Goal: Transaction & Acquisition: Obtain resource

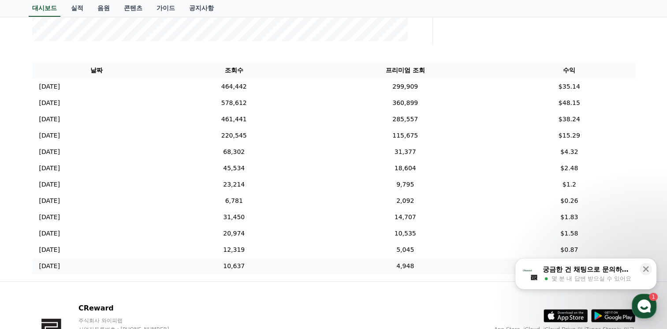
scroll to position [280, 0]
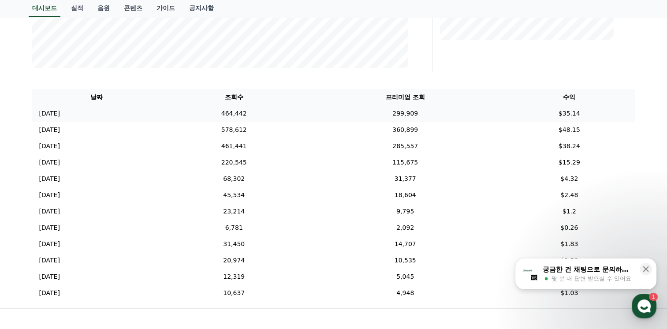
click at [271, 117] on td "464,442" at bounding box center [234, 113] width 146 height 16
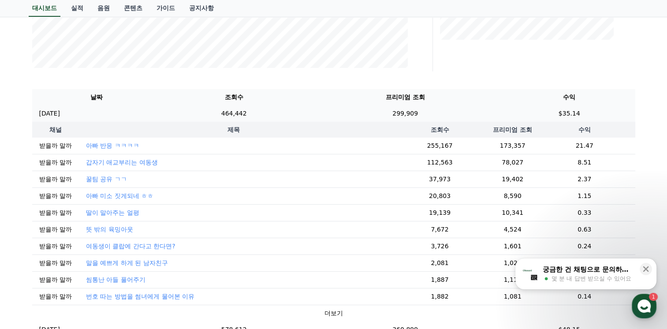
click at [268, 114] on td "464,442" at bounding box center [234, 113] width 146 height 16
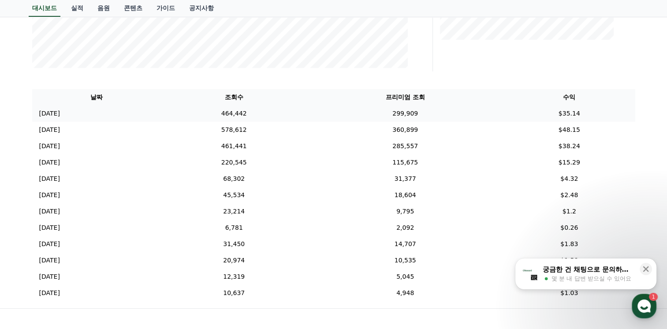
click at [268, 114] on td "464,442" at bounding box center [234, 113] width 146 height 16
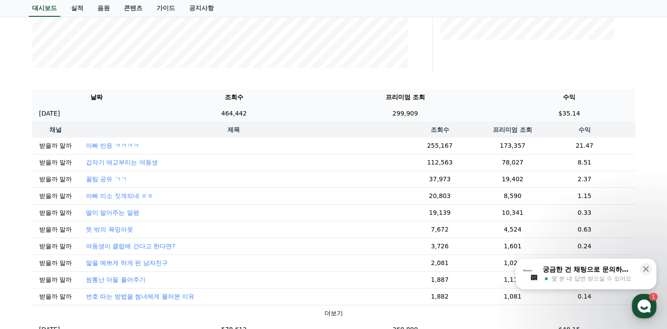
click at [268, 114] on td "464,442" at bounding box center [234, 113] width 146 height 16
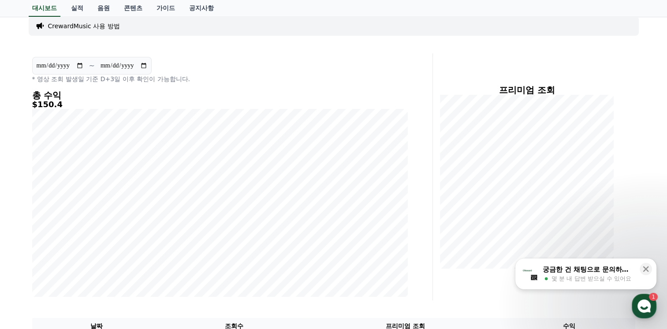
scroll to position [16, 0]
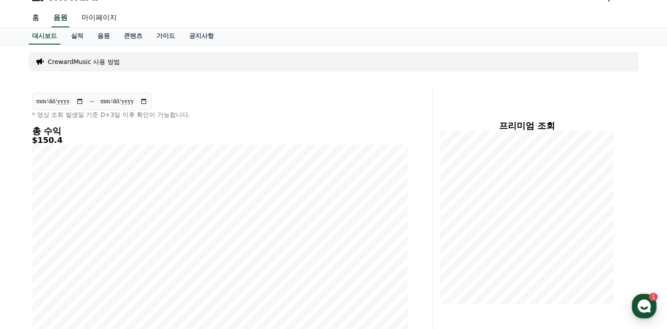
click at [82, 17] on link "마이페이지" at bounding box center [98, 18] width 49 height 19
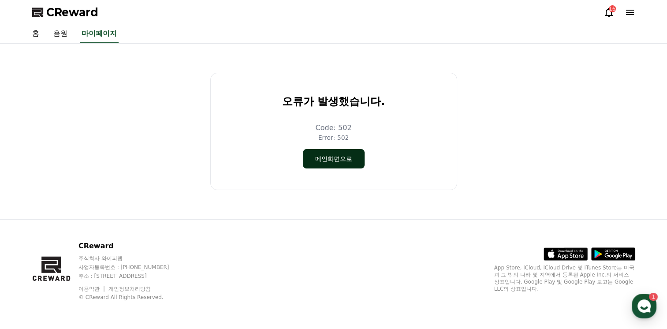
click at [336, 163] on button "메인화면으로" at bounding box center [334, 158] width 62 height 19
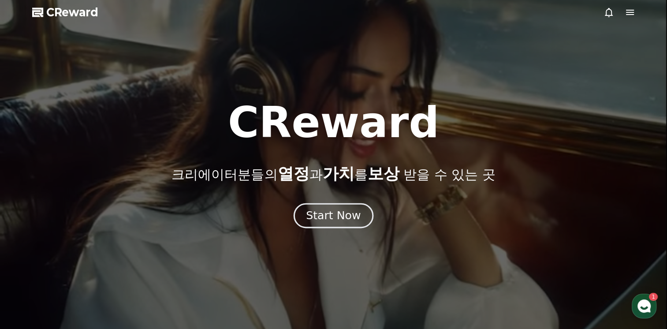
drag, startPoint x: 0, startPoint y: 0, endPoint x: 333, endPoint y: 206, distance: 391.4
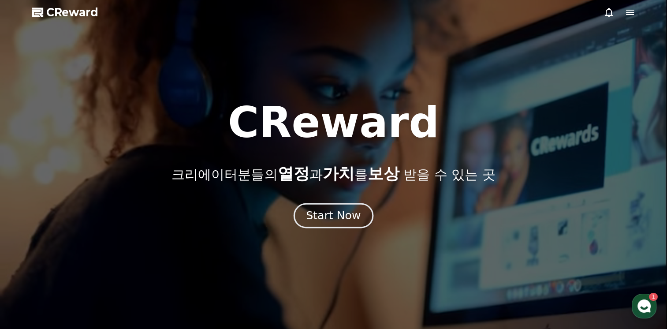
click at [333, 206] on button "Start Now" at bounding box center [333, 215] width 80 height 25
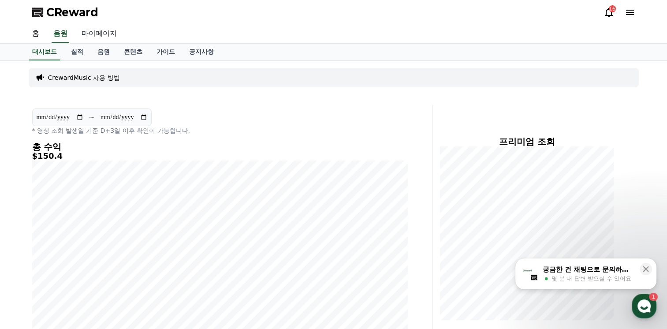
click at [99, 36] on link "마이페이지" at bounding box center [98, 34] width 49 height 19
select select "**********"
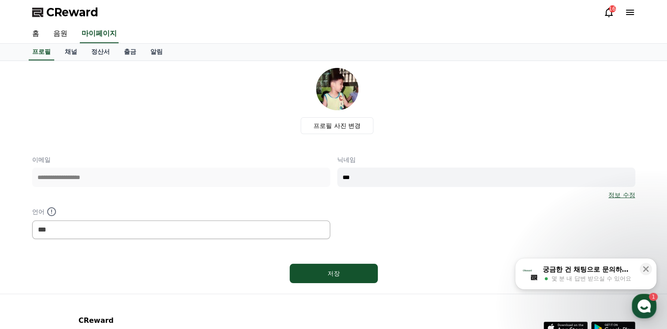
scroll to position [73, 0]
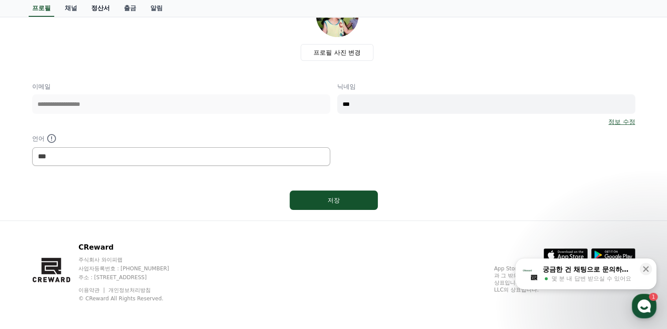
click at [97, 9] on link "정산서" at bounding box center [100, 8] width 33 height 17
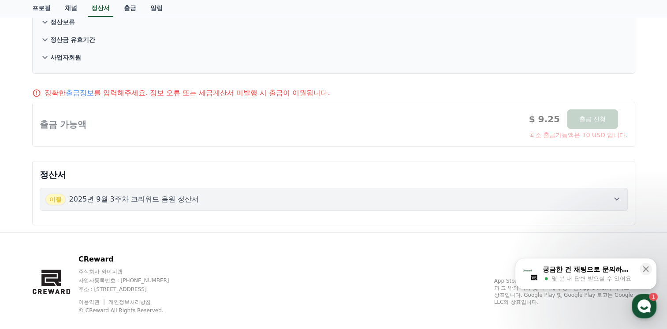
scroll to position [121, 0]
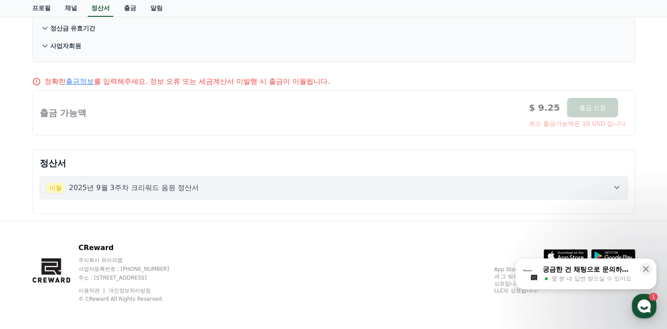
click at [212, 186] on div "[DATE]년 9월 3주차 크리워드 음원 정산서" at bounding box center [333, 187] width 576 height 11
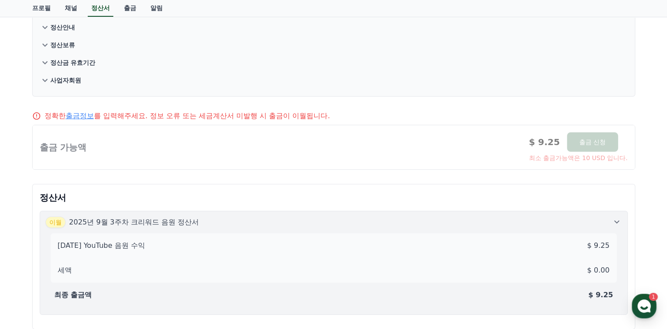
scroll to position [33, 0]
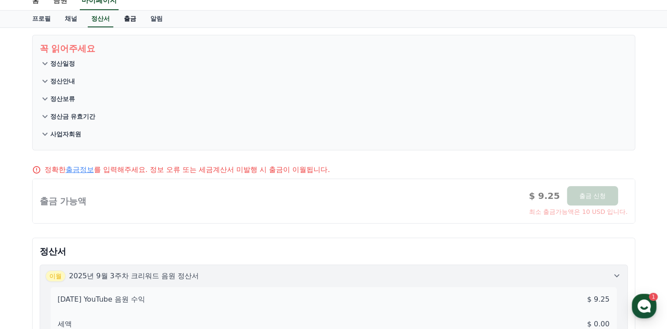
click at [135, 17] on link "출금" at bounding box center [130, 19] width 26 height 17
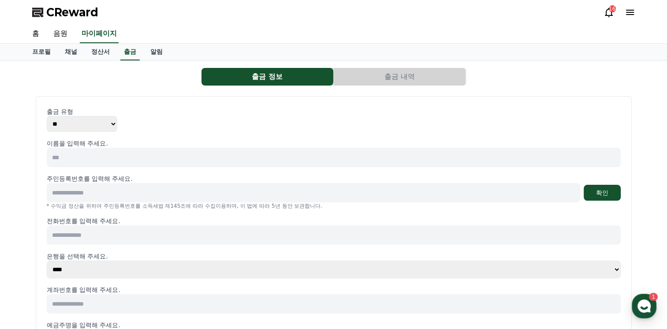
click at [108, 143] on p "이름을 입력해 주세요." at bounding box center [334, 143] width 574 height 9
drag, startPoint x: 108, startPoint y: 143, endPoint x: 111, endPoint y: 152, distance: 10.3
click at [111, 152] on input at bounding box center [334, 157] width 574 height 19
click at [83, 123] on select "** ***" at bounding box center [82, 124] width 71 height 16
select select "*******"
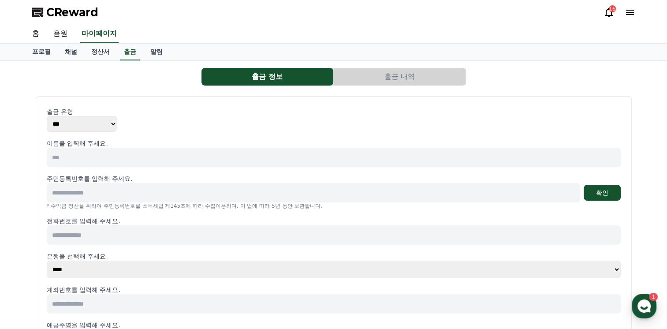
click at [47, 116] on select "** ***" at bounding box center [82, 124] width 71 height 16
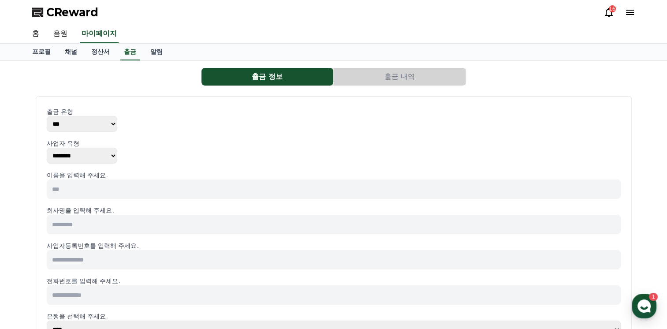
click at [107, 155] on select "******** ******** ********" at bounding box center [82, 156] width 71 height 16
select select "**********"
click at [47, 148] on select "******** ******** ********" at bounding box center [82, 156] width 71 height 16
click at [104, 188] on input at bounding box center [334, 188] width 574 height 19
type input "*"
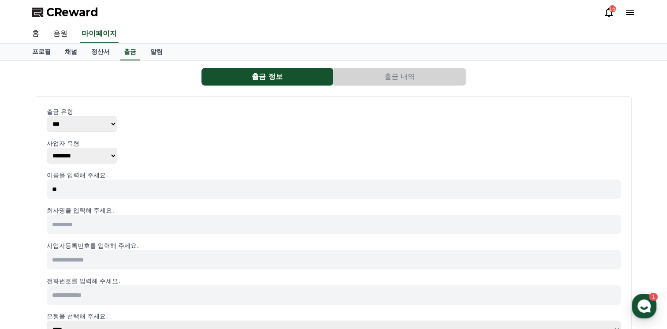
type input "*"
type input "***"
click at [182, 215] on input at bounding box center [334, 224] width 574 height 19
type input "*"
type input "*****"
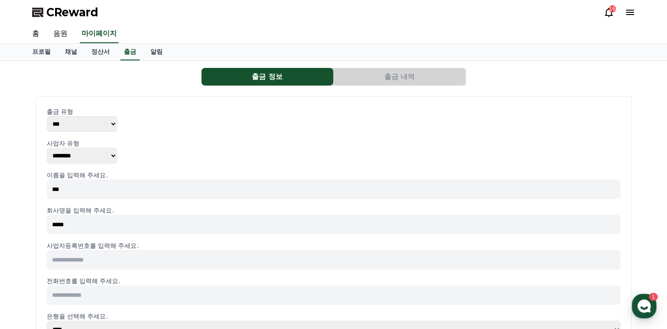
click at [166, 257] on input at bounding box center [334, 259] width 574 height 19
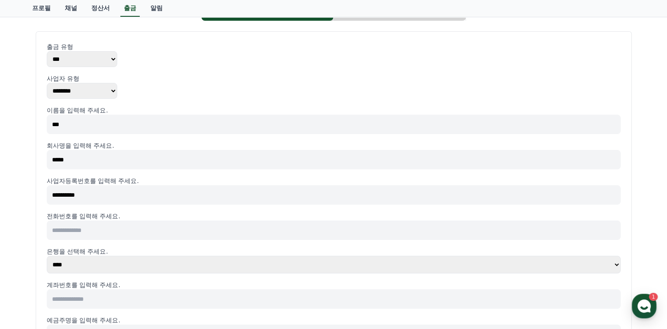
scroll to position [88, 0]
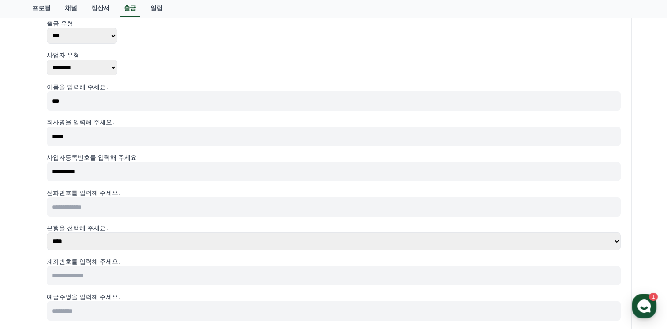
type input "**********"
click at [193, 202] on input at bounding box center [334, 206] width 574 height 19
type input "**********"
click at [155, 232] on select "**** **** **** **** **** **** **** ** ** ** ** **** *** **** **** *****" at bounding box center [334, 241] width 574 height 18
select select "**********"
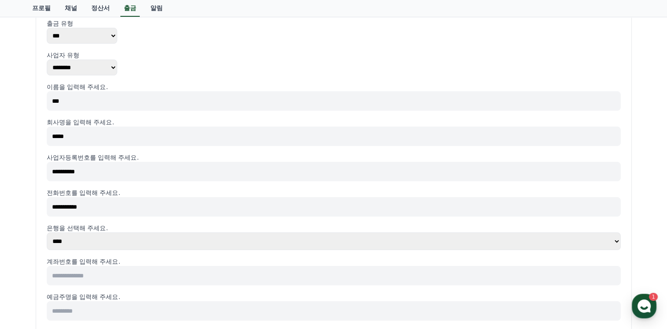
click at [47, 232] on select "**** **** **** **** **** **** **** ** ** ** ** **** *** **** **** *****" at bounding box center [334, 241] width 574 height 18
click at [101, 278] on input at bounding box center [334, 275] width 574 height 19
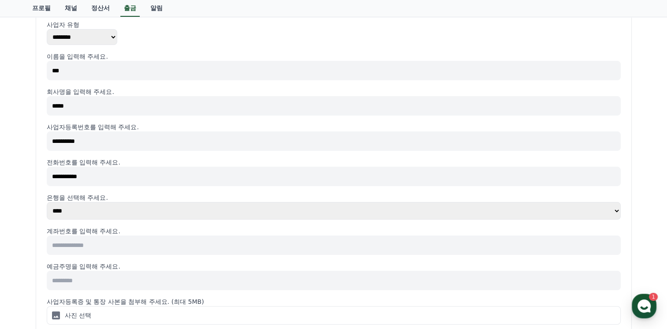
scroll to position [132, 0]
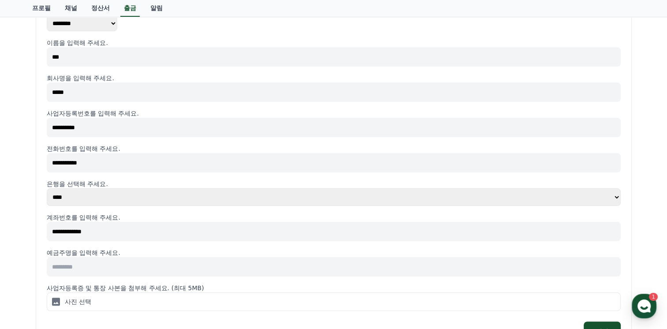
type input "**********"
click at [119, 266] on input at bounding box center [334, 266] width 574 height 19
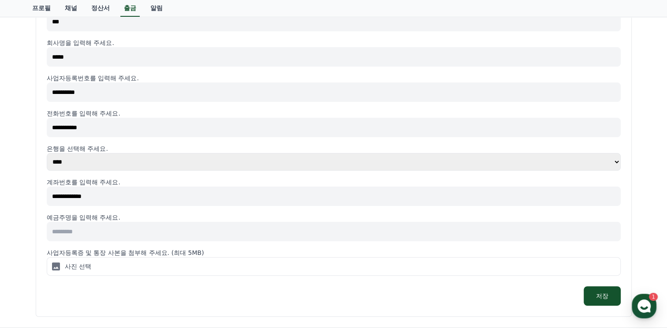
scroll to position [176, 0]
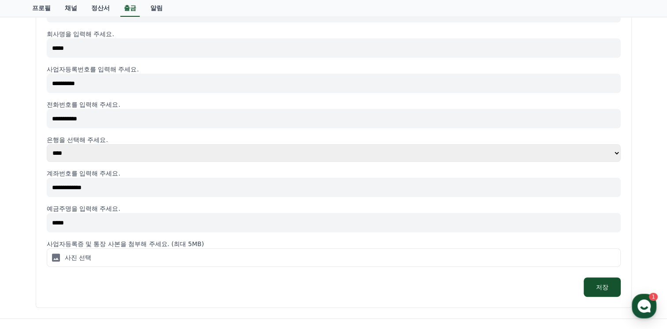
type input "*****"
click at [173, 254] on label "사진 선택" at bounding box center [334, 257] width 574 height 19
click at [0, 0] on input "사진 선택" at bounding box center [0, 0] width 0 height 0
click at [477, 260] on label "사진 선택" at bounding box center [334, 257] width 574 height 19
click at [0, 0] on input "사진 선택" at bounding box center [0, 0] width 0 height 0
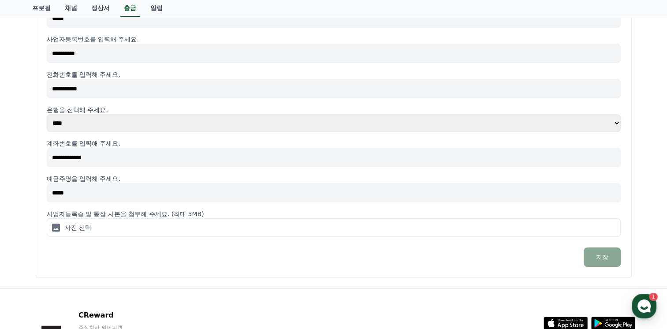
scroll to position [264, 0]
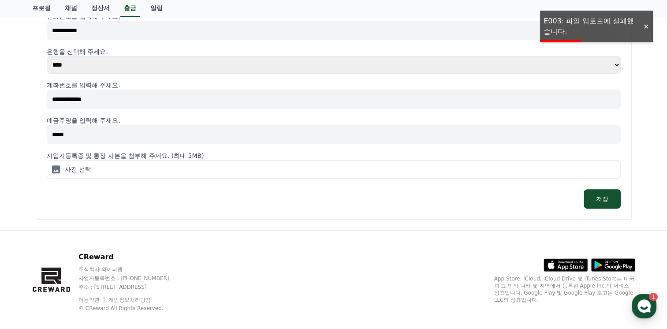
click at [596, 32] on input "**********" at bounding box center [334, 30] width 574 height 19
click at [557, 29] on input "**********" at bounding box center [334, 30] width 574 height 19
click at [178, 164] on label "사진 선택" at bounding box center [334, 169] width 574 height 19
click at [0, 0] on input "사진 선택" at bounding box center [0, 0] width 0 height 0
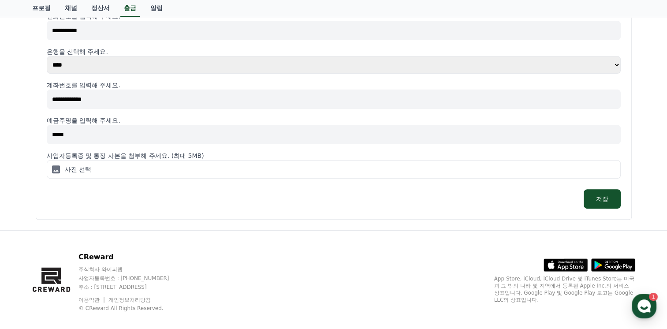
click at [95, 168] on label "사진 선택" at bounding box center [334, 169] width 574 height 19
click at [0, 0] on input "사진 선택" at bounding box center [0, 0] width 0 height 0
click at [60, 165] on icon at bounding box center [56, 169] width 11 height 11
click at [0, 0] on input "사진 선택" at bounding box center [0, 0] width 0 height 0
click at [612, 203] on button "저장" at bounding box center [601, 198] width 37 height 19
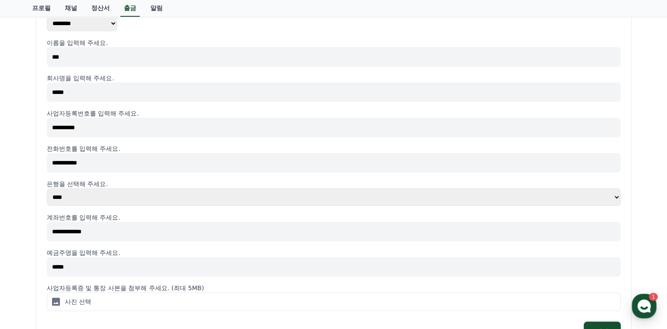
scroll to position [176, 0]
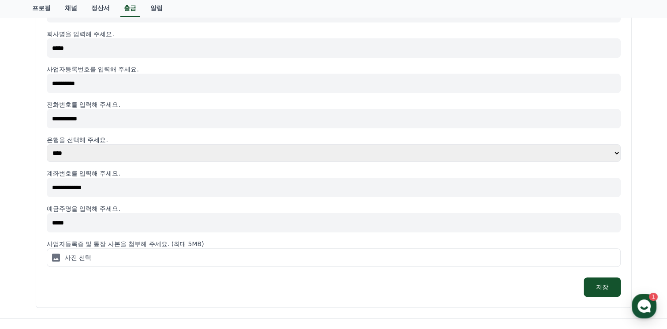
click at [104, 258] on label "사진 선택" at bounding box center [334, 257] width 574 height 19
click at [0, 0] on input "사진 선택" at bounding box center [0, 0] width 0 height 0
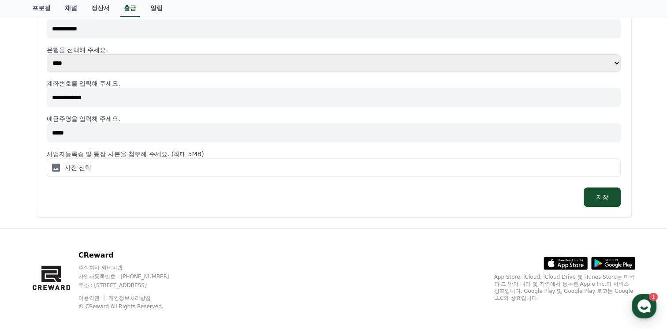
scroll to position [274, 0]
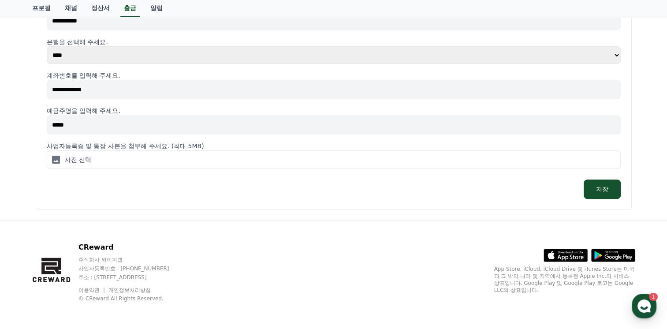
click at [190, 163] on label "사진 선택" at bounding box center [334, 159] width 574 height 19
click at [0, 0] on input "사진 선택" at bounding box center [0, 0] width 0 height 0
click at [136, 155] on label "사진 선택" at bounding box center [334, 159] width 574 height 19
click at [0, 0] on input "사진 선택" at bounding box center [0, 0] width 0 height 0
click at [195, 166] on label "사진 선택" at bounding box center [334, 159] width 574 height 19
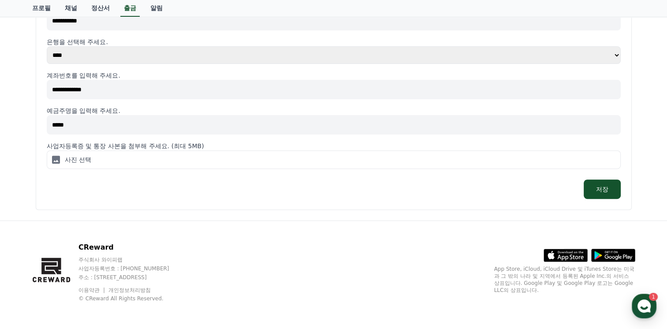
click at [0, 0] on input "사진 선택" at bounding box center [0, 0] width 0 height 0
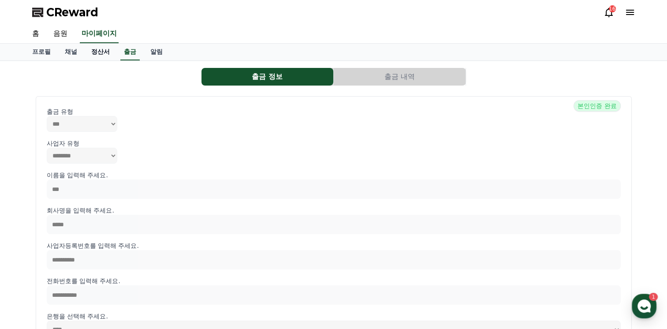
click at [95, 52] on link "정산서" at bounding box center [100, 52] width 33 height 17
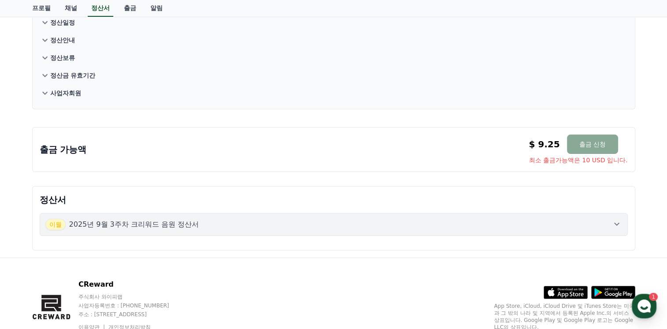
scroll to position [111, 0]
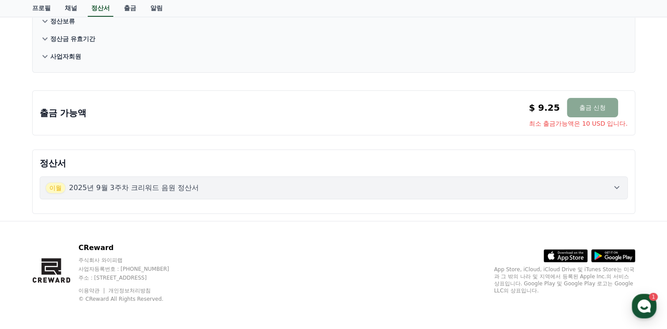
click at [593, 179] on button "[DATE]년 9월 3주차 크리워드 음원 정산서" at bounding box center [334, 187] width 588 height 23
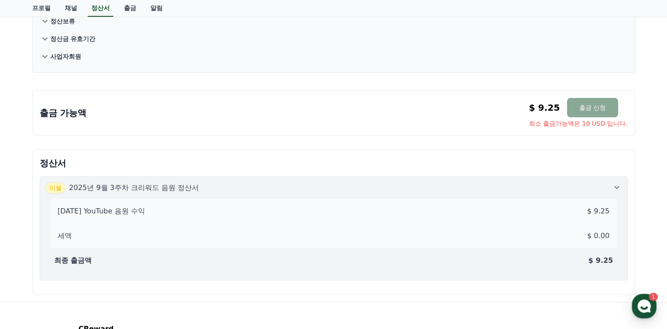
click at [344, 189] on div "[DATE]년 9월 3주차 크리워드 음원 정산서" at bounding box center [333, 187] width 576 height 11
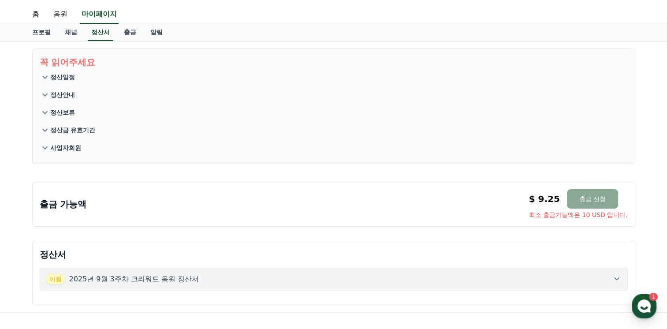
scroll to position [0, 0]
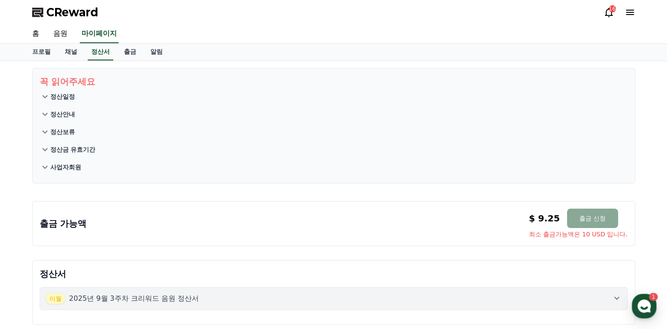
click at [74, 95] on p "정산일정" at bounding box center [62, 96] width 25 height 9
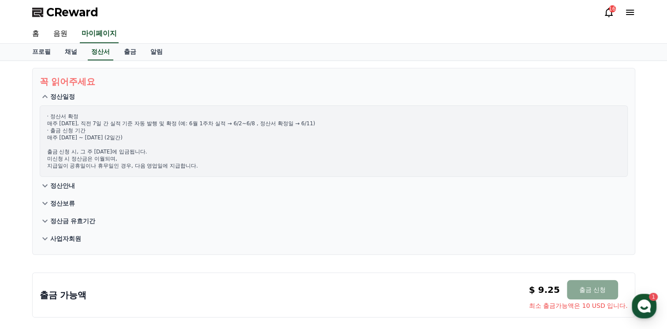
click at [66, 186] on p "정산안내" at bounding box center [62, 185] width 25 height 9
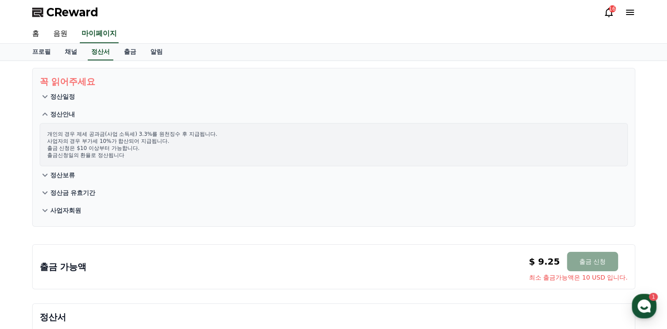
click at [76, 190] on p "정산금 유효기간" at bounding box center [72, 192] width 45 height 9
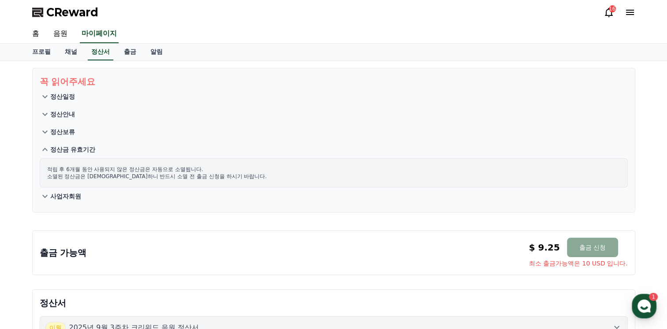
click at [64, 189] on button "사업자회원" at bounding box center [334, 196] width 588 height 18
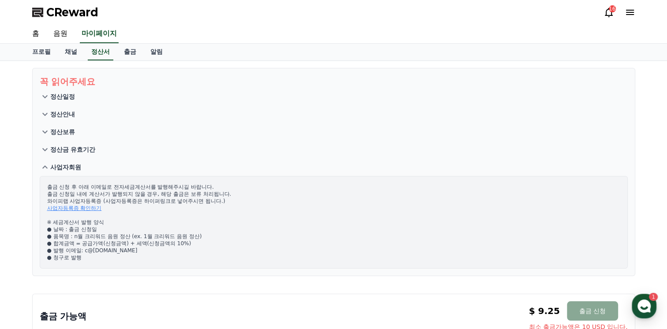
click at [88, 205] on link "사업자등록증 확인하기" at bounding box center [74, 208] width 55 height 6
click at [127, 54] on link "출금" at bounding box center [130, 52] width 26 height 17
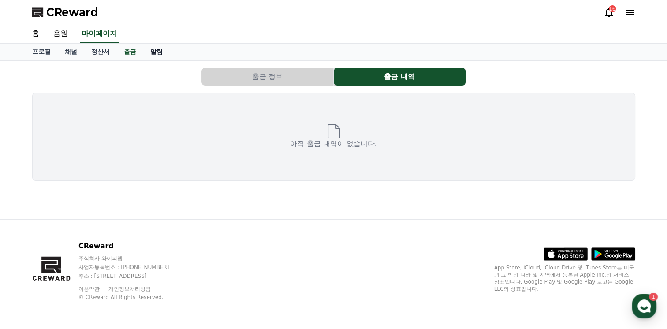
click at [152, 58] on link "알림" at bounding box center [156, 52] width 26 height 17
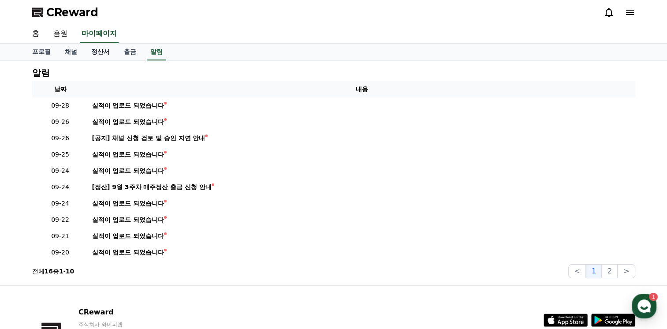
click at [110, 53] on link "정산서" at bounding box center [100, 52] width 33 height 17
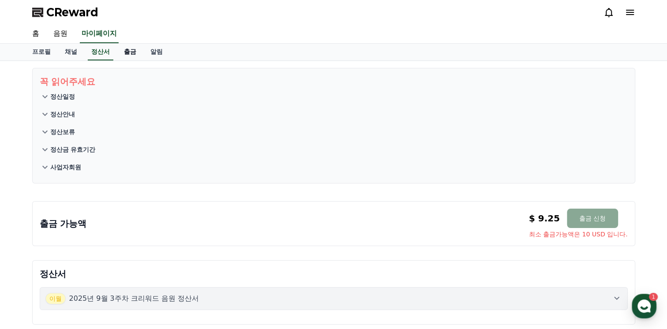
click at [129, 52] on link "출금" at bounding box center [130, 52] width 26 height 17
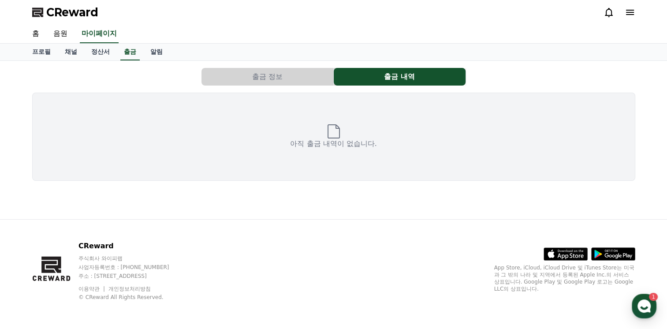
click at [292, 77] on button "출금 정보" at bounding box center [267, 77] width 132 height 18
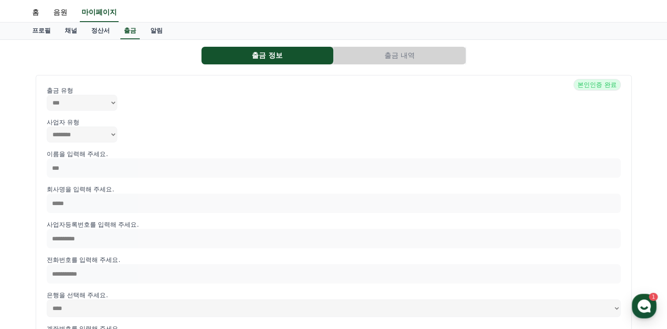
scroll to position [17, 0]
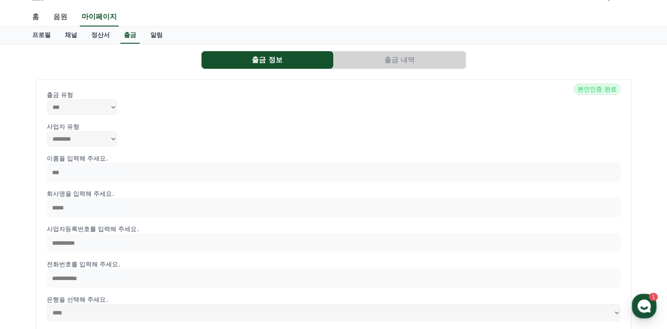
click at [375, 64] on button "출금 내역" at bounding box center [400, 60] width 132 height 18
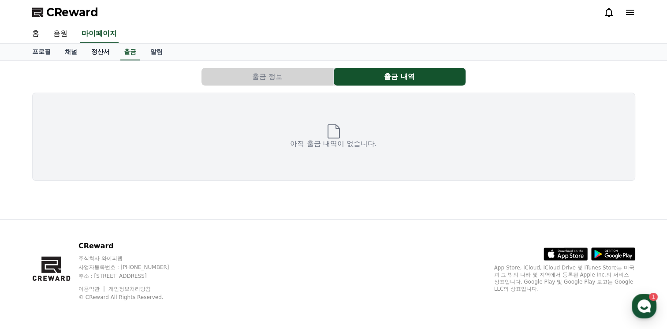
click at [89, 54] on link "정산서" at bounding box center [100, 52] width 33 height 17
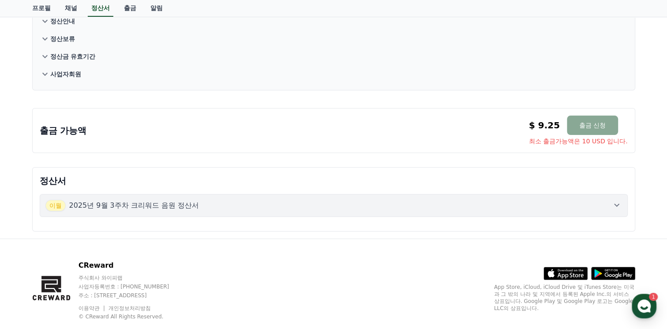
scroll to position [111, 0]
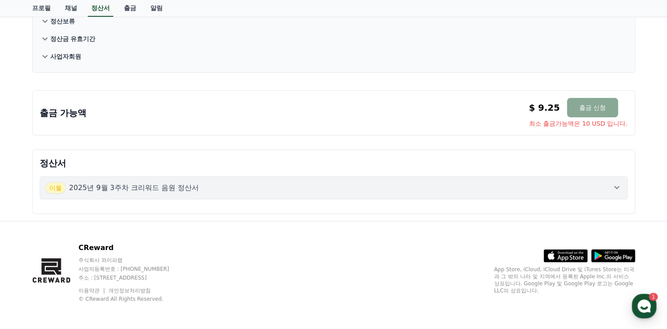
click at [186, 182] on p "2025년 9월 3주차 크리워드 음원 정산서" at bounding box center [134, 187] width 130 height 11
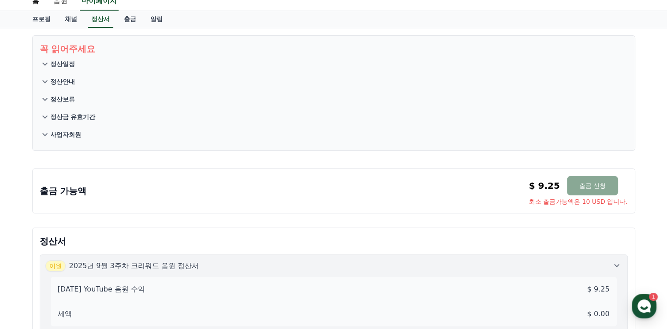
scroll to position [0, 0]
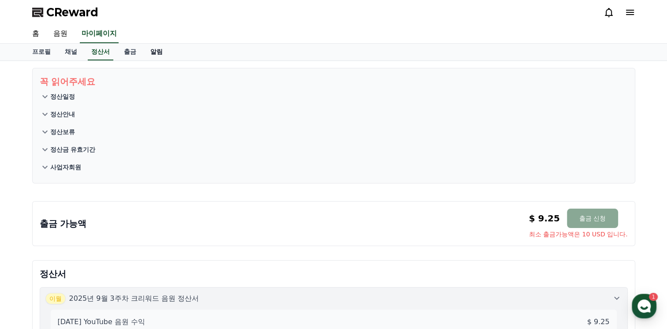
click at [143, 55] on div "프로필 채널 정산서 출금 알림" at bounding box center [333, 52] width 617 height 17
click at [152, 55] on link "알림" at bounding box center [156, 52] width 26 height 17
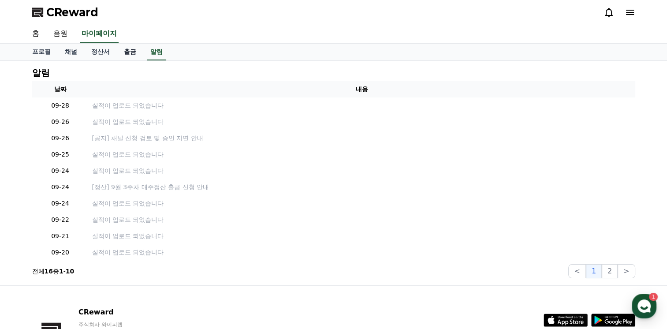
click at [128, 52] on link "출금" at bounding box center [130, 52] width 26 height 17
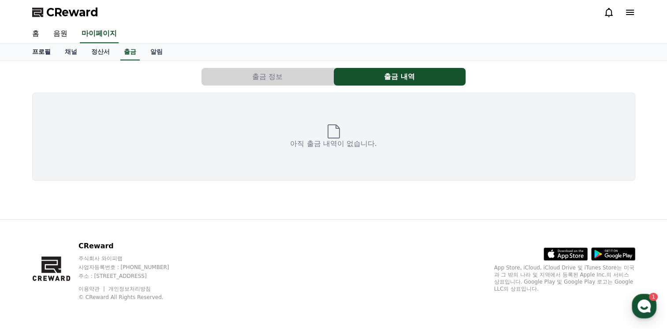
click at [38, 59] on link "프로필" at bounding box center [41, 52] width 33 height 17
select select "**********"
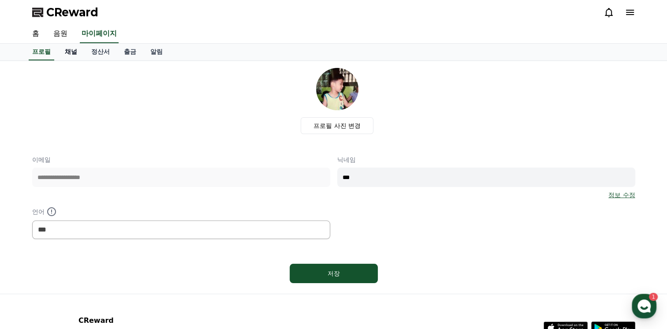
click at [70, 50] on link "채널" at bounding box center [71, 52] width 26 height 17
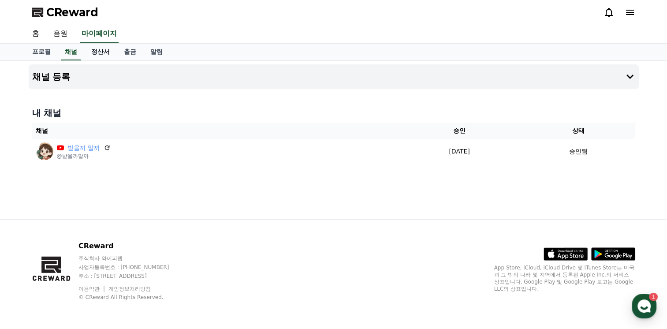
click at [102, 52] on link "정산서" at bounding box center [100, 52] width 33 height 17
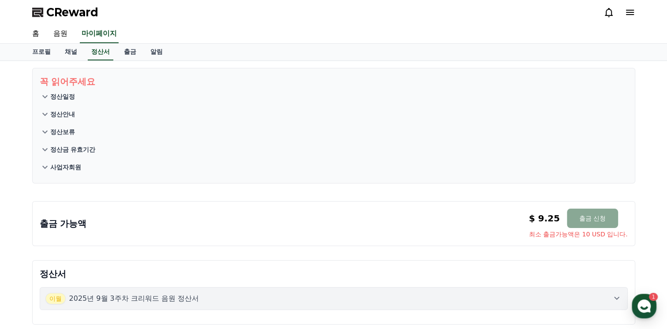
click at [66, 119] on button "정산안내" at bounding box center [334, 114] width 588 height 18
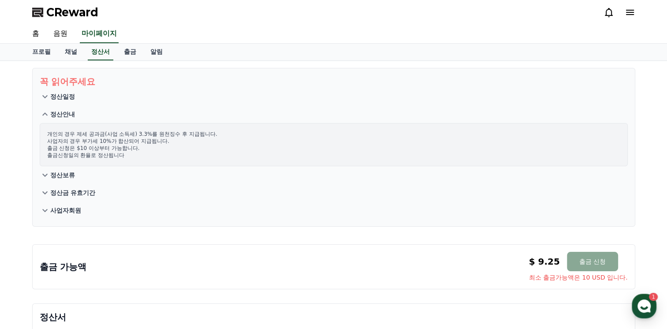
click at [67, 171] on p "정산보류" at bounding box center [62, 175] width 25 height 9
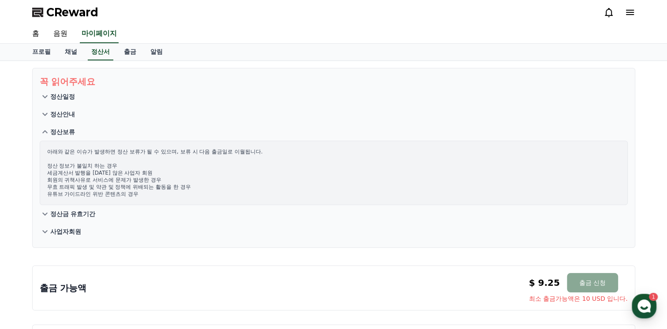
click at [84, 213] on p "정산금 유효기간" at bounding box center [72, 213] width 45 height 9
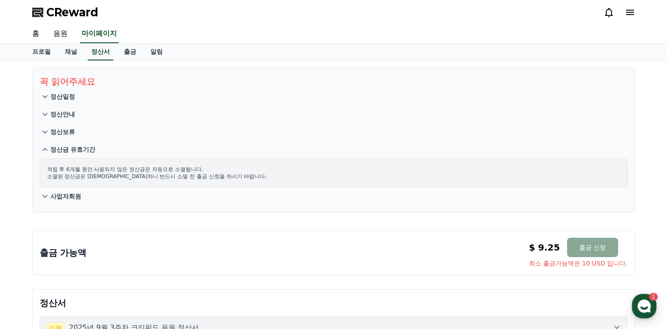
click at [81, 194] on button "사업자회원" at bounding box center [334, 196] width 588 height 18
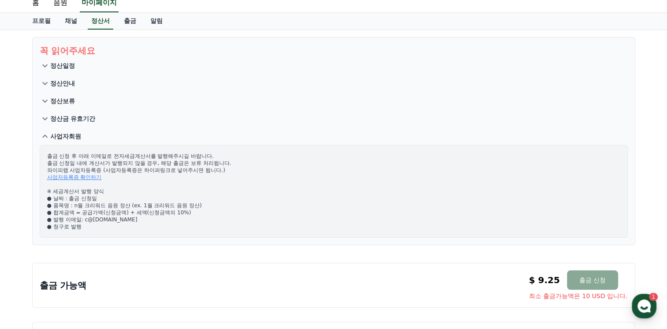
scroll to position [44, 0]
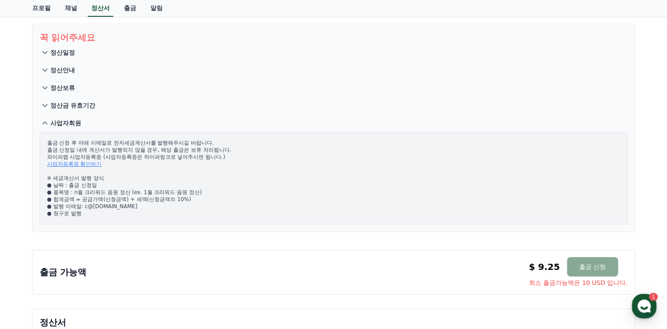
click at [87, 165] on link "사업자등록증 확인하기" at bounding box center [74, 164] width 55 height 6
drag, startPoint x: 146, startPoint y: 207, endPoint x: 85, endPoint y: 209, distance: 61.3
click at [85, 209] on p "출금 신청 후 아래 이메일로 전자세금계산서를 발행해주시길 바랍니다. 출금 신청일 내에 계산서가 발행되지 않을 경우, 해당 출금은 보류 처리됩니…" at bounding box center [333, 178] width 573 height 78
copy p "c@yeouidopartners.com"
click at [149, 207] on p "출금 신청 후 아래 이메일로 전자세금계산서를 발행해주시길 바랍니다. 출금 신청일 내에 계산서가 발행되지 않을 경우, 해당 출금은 보류 처리됩니…" at bounding box center [333, 178] width 573 height 78
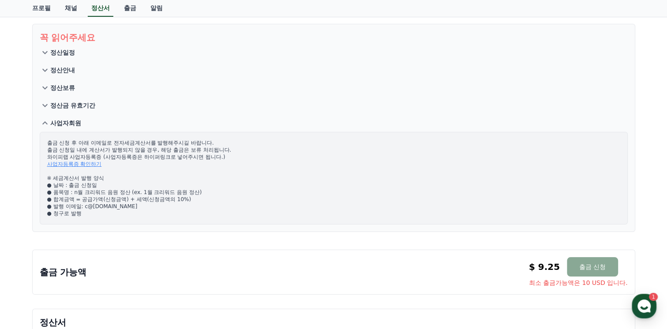
click at [151, 208] on p "출금 신청 후 아래 이메일로 전자세금계산서를 발행해주시길 바랍니다. 출금 신청일 내에 계산서가 발행되지 않을 경우, 해당 출금은 보류 처리됩니…" at bounding box center [333, 178] width 573 height 78
click at [137, 209] on p "출금 신청 후 아래 이메일로 전자세금계산서를 발행해주시길 바랍니다. 출금 신청일 내에 계산서가 발행되지 않을 경우, 해당 출금은 보류 처리됩니…" at bounding box center [333, 178] width 573 height 78
drag, startPoint x: 159, startPoint y: 205, endPoint x: 93, endPoint y: 205, distance: 65.2
click at [93, 205] on p "출금 신청 후 아래 이메일로 전자세금계산서를 발행해주시길 바랍니다. 출금 신청일 내에 계산서가 발행되지 않을 경우, 해당 출금은 보류 처리됩니…" at bounding box center [333, 178] width 573 height 78
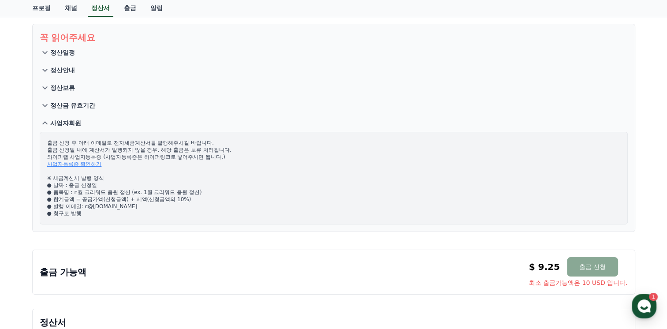
copy p "yeouidopartners.com"
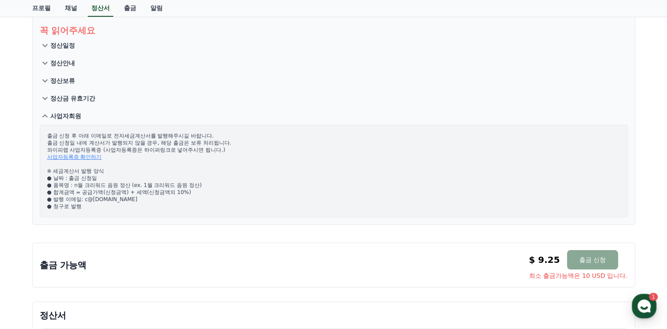
scroll to position [0, 0]
